Goal: Information Seeking & Learning: Find specific fact

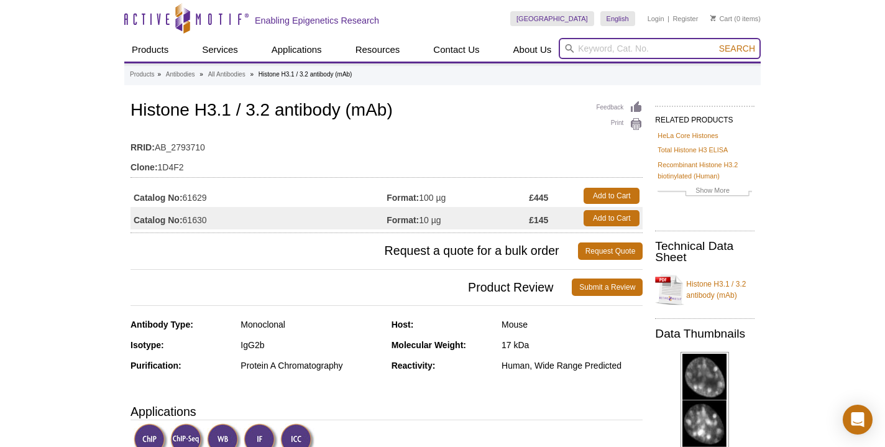
click at [610, 48] on input "search" at bounding box center [660, 48] width 202 height 21
type input "h3.3"
click at [738, 48] on button "Search" at bounding box center [736, 48] width 43 height 11
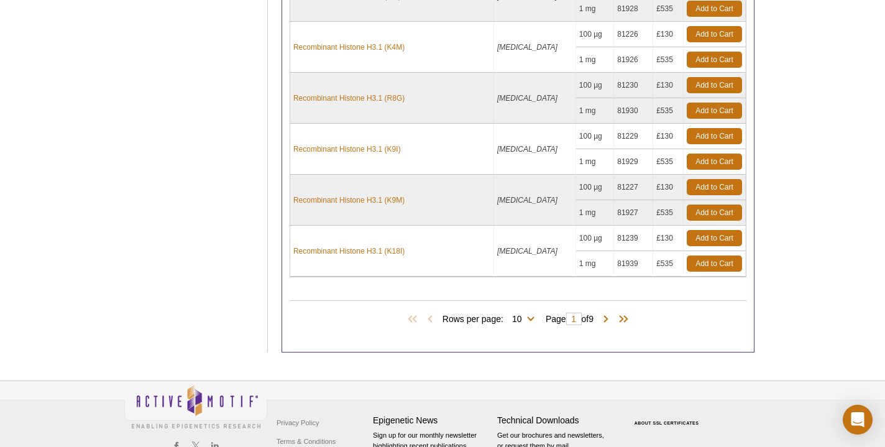
scroll to position [463, 0]
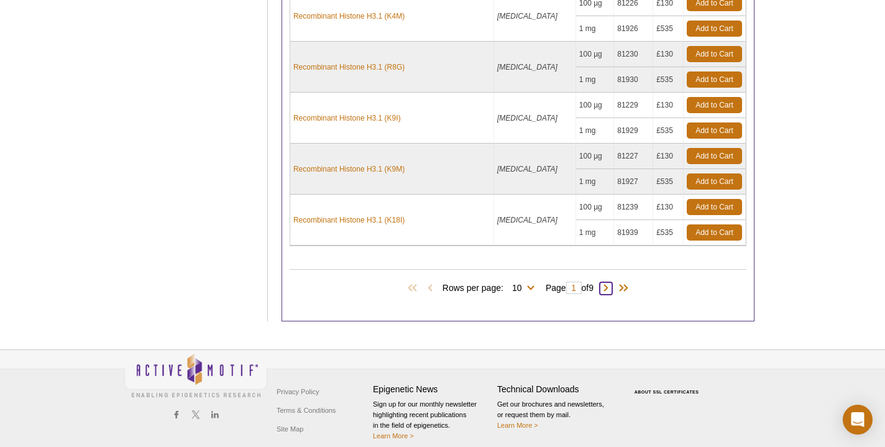
click at [610, 289] on span at bounding box center [606, 288] width 12 height 12
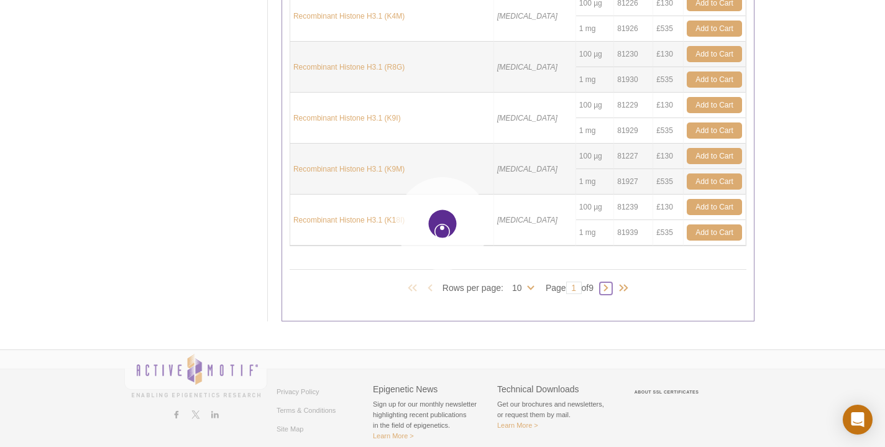
type input "2"
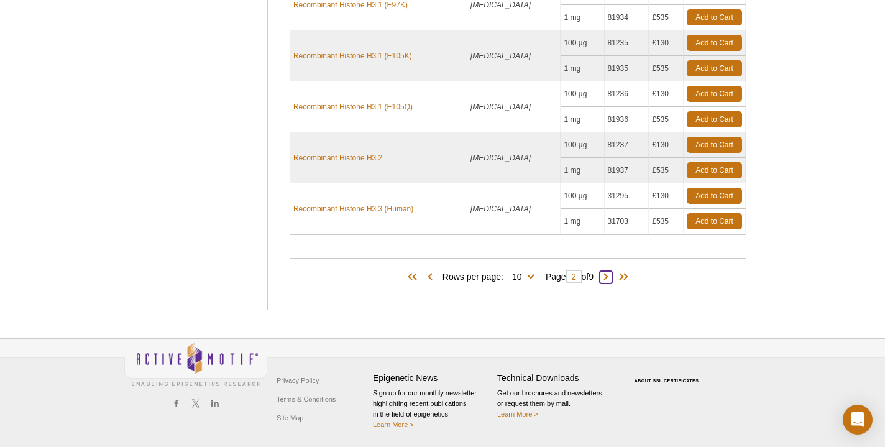
scroll to position [474, 0]
click at [610, 274] on span at bounding box center [606, 277] width 12 height 12
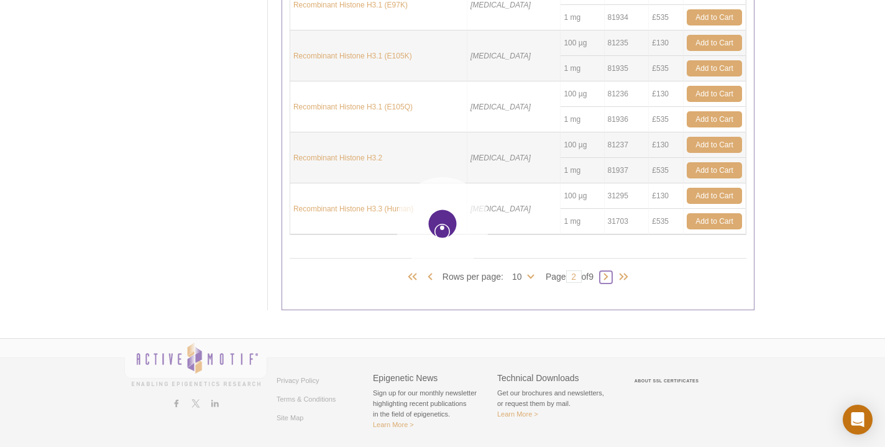
type input "3"
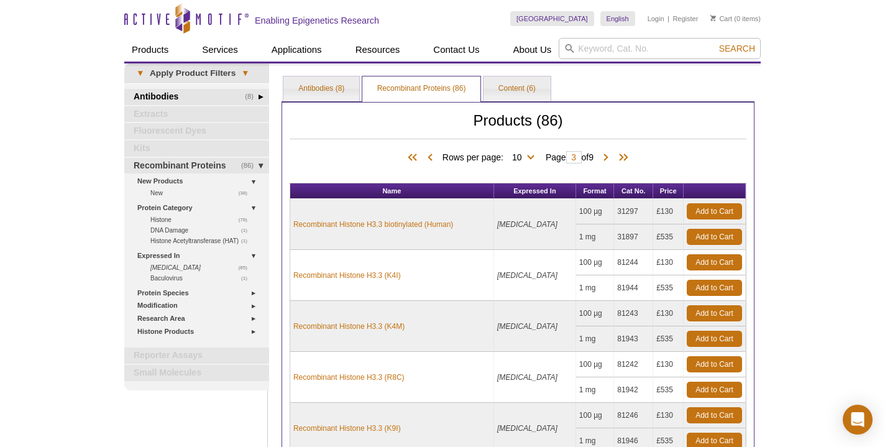
click at [214, 94] on link "(8) Antibodies" at bounding box center [196, 97] width 145 height 16
